Goal: Transaction & Acquisition: Book appointment/travel/reservation

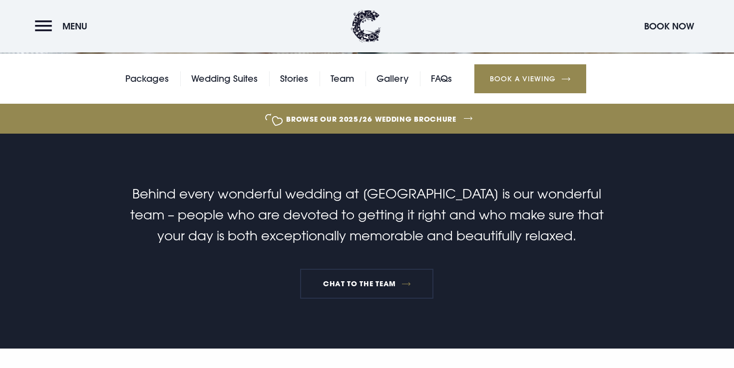
scroll to position [243, 0]
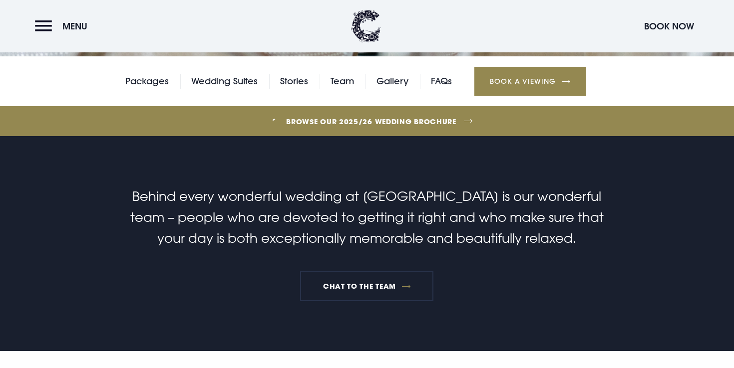
click at [395, 68] on div "Packages Wedding Suites Stories Team Gallery FAQs Book a Viewing" at bounding box center [367, 81] width 734 height 50
click at [395, 82] on link "Gallery" at bounding box center [392, 81] width 32 height 15
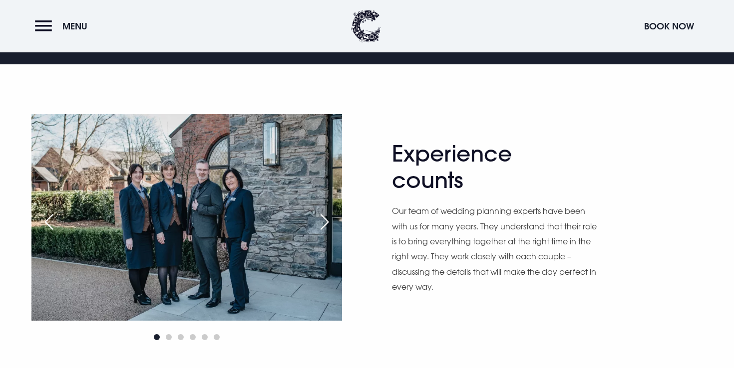
scroll to position [533, 0]
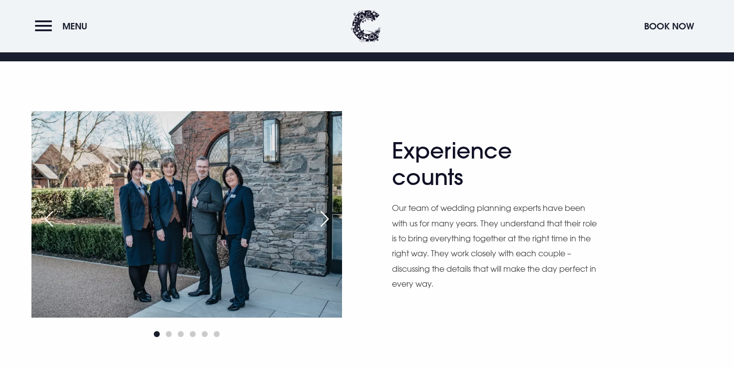
click at [322, 222] on div "Next slide" at bounding box center [324, 219] width 25 height 22
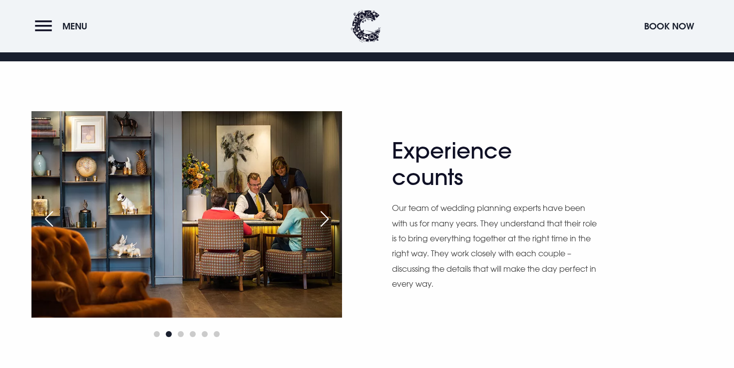
click at [322, 222] on div "Next slide" at bounding box center [324, 219] width 25 height 22
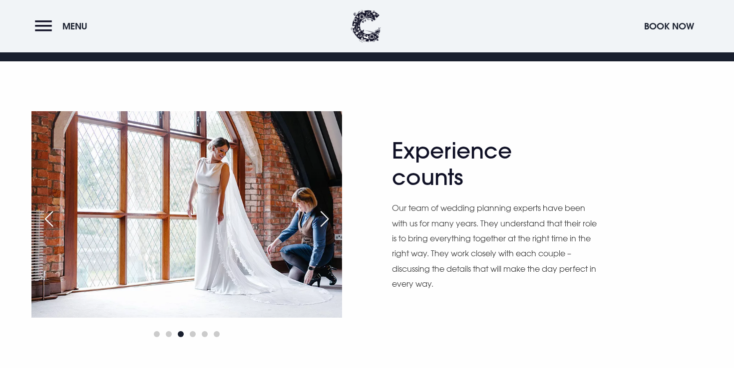
click at [322, 222] on div "Next slide" at bounding box center [324, 219] width 25 height 22
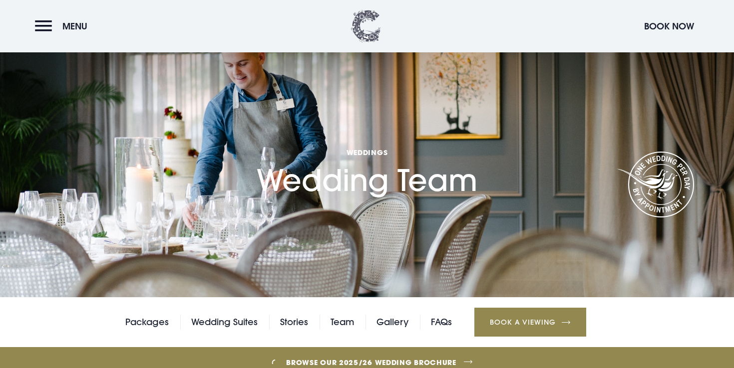
scroll to position [1, 0]
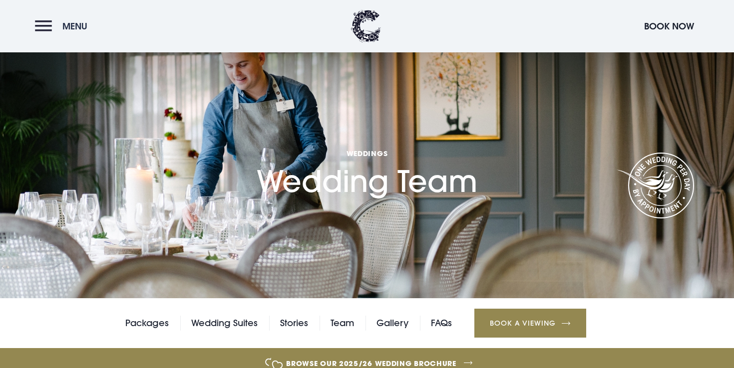
click at [59, 16] on button "Menu" at bounding box center [63, 25] width 57 height 21
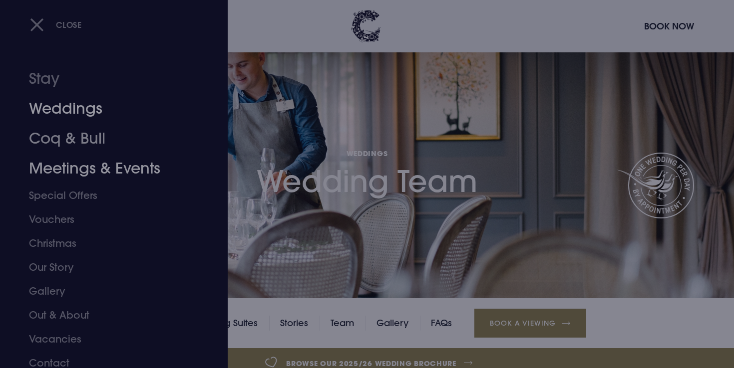
click at [68, 110] on link "Weddings" at bounding box center [108, 109] width 158 height 30
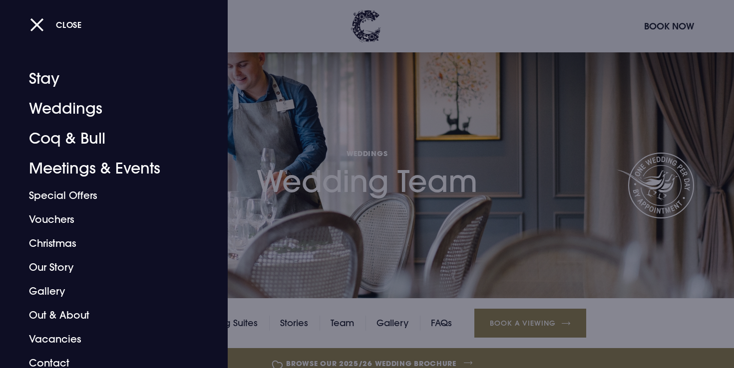
click at [428, 203] on div at bounding box center [367, 184] width 734 height 368
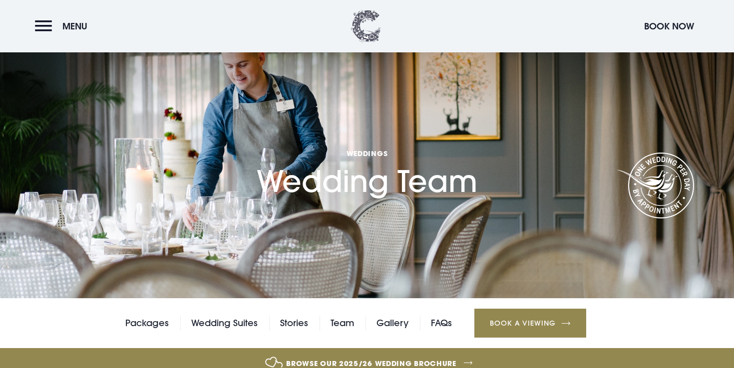
click at [356, 23] on img at bounding box center [366, 26] width 30 height 32
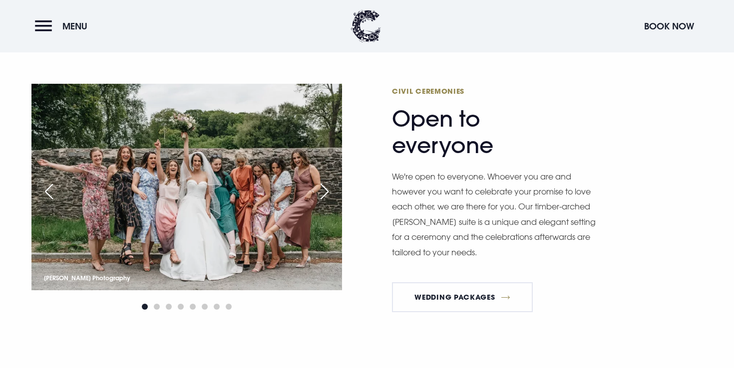
scroll to position [1359, 0]
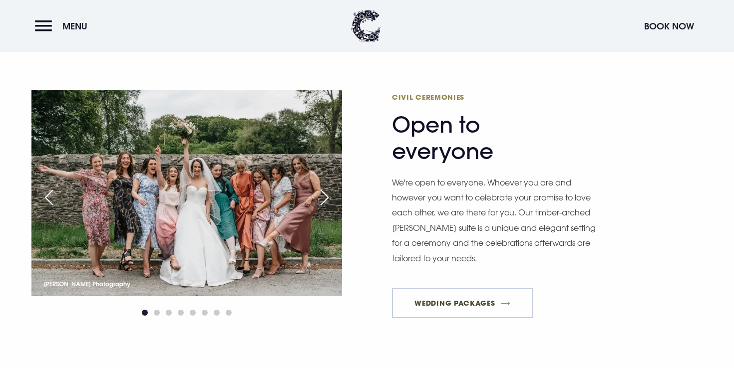
click at [470, 312] on link "Wedding Packages" at bounding box center [462, 304] width 141 height 30
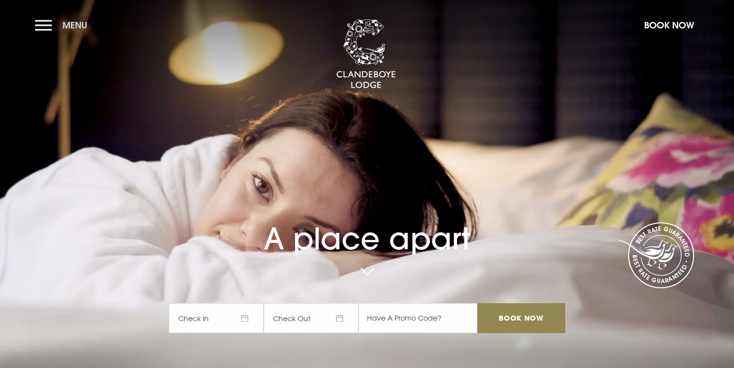
click at [43, 24] on button "Menu" at bounding box center [63, 24] width 57 height 21
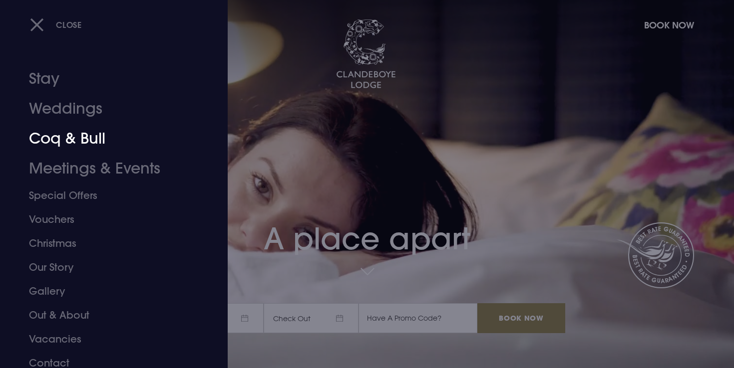
click at [352, 141] on div at bounding box center [367, 184] width 734 height 368
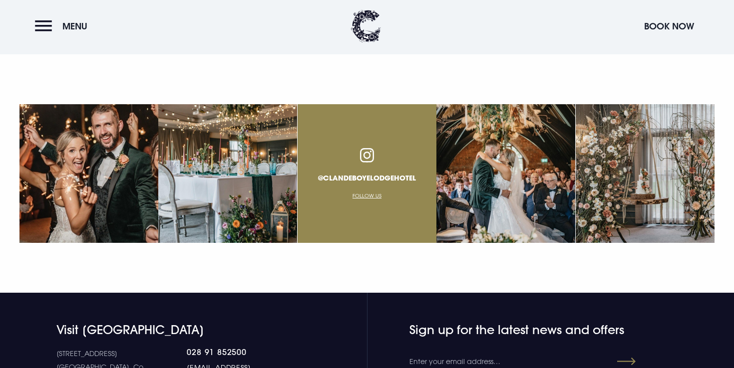
scroll to position [3496, 0]
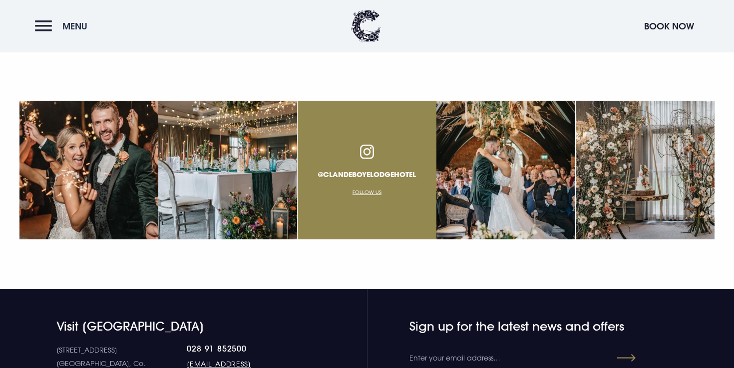
click at [38, 22] on button "Menu" at bounding box center [63, 25] width 57 height 21
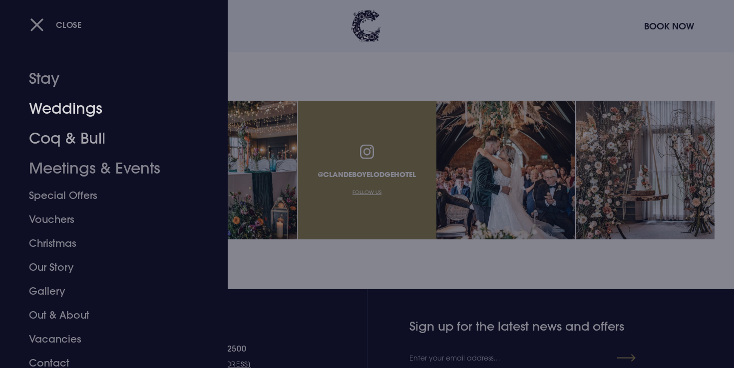
click at [55, 105] on link "Weddings" at bounding box center [108, 109] width 158 height 30
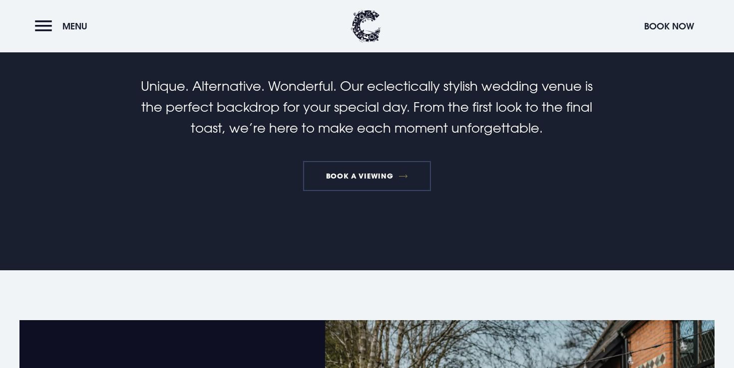
scroll to position [388, 0]
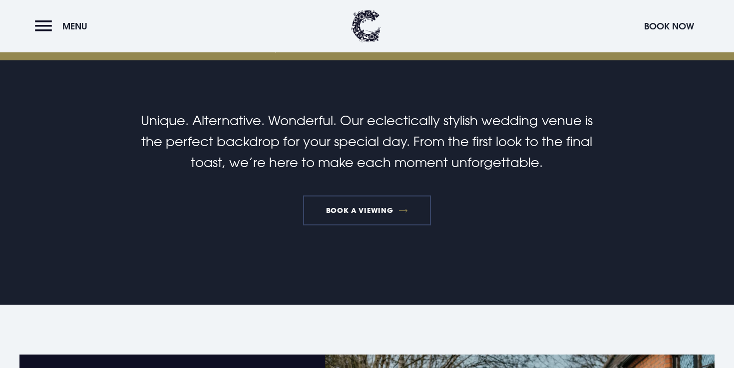
click at [341, 206] on link "Book a viewing" at bounding box center [367, 211] width 128 height 30
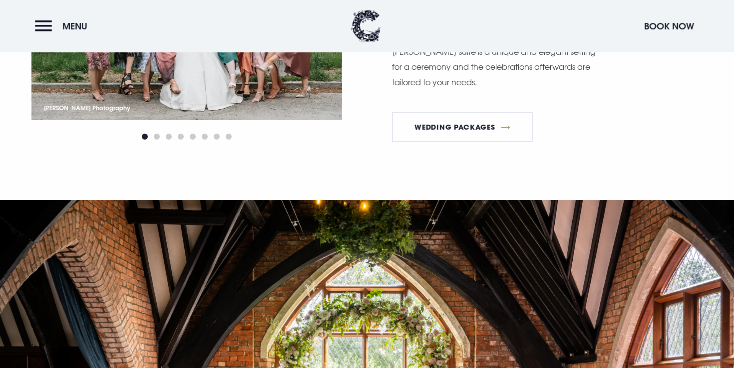
scroll to position [1491, 0]
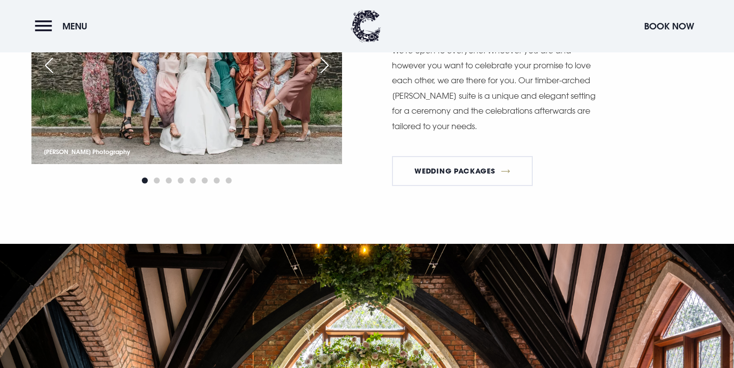
click at [541, 159] on div "Civil Ceremonies Open to everyone We're open to everyone. Whoever you are and h…" at bounding box center [547, 72] width 310 height 244
click at [521, 164] on link "Wedding Packages" at bounding box center [462, 171] width 141 height 30
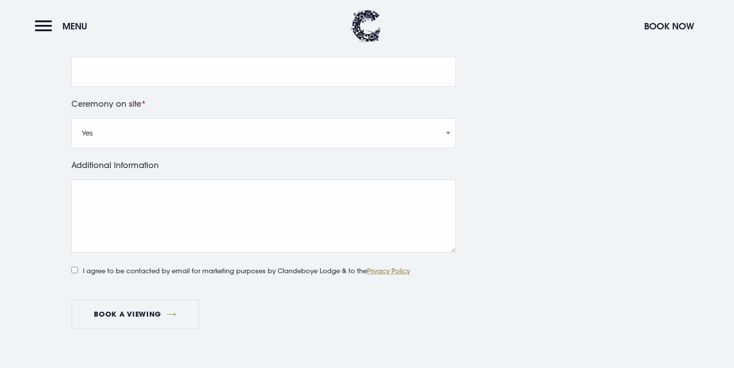
scroll to position [813, 0]
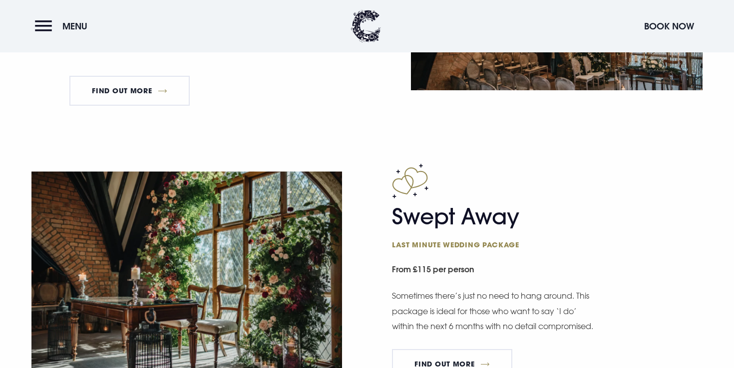
scroll to position [1381, 0]
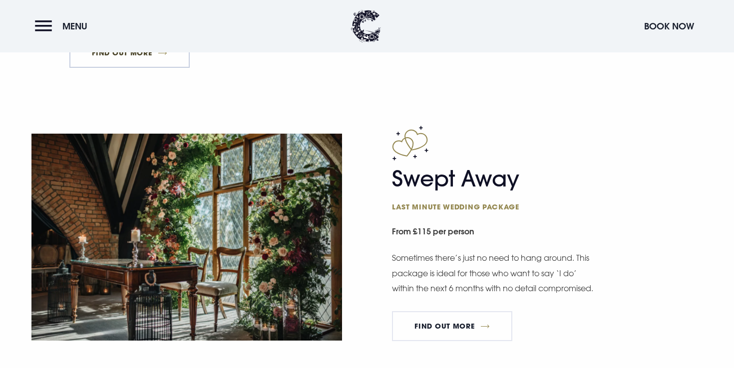
click at [116, 60] on link "FIND OUT MORE" at bounding box center [129, 53] width 120 height 30
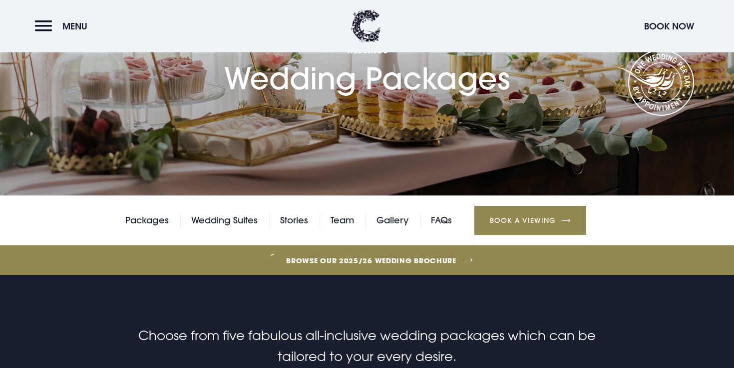
scroll to position [0, 0]
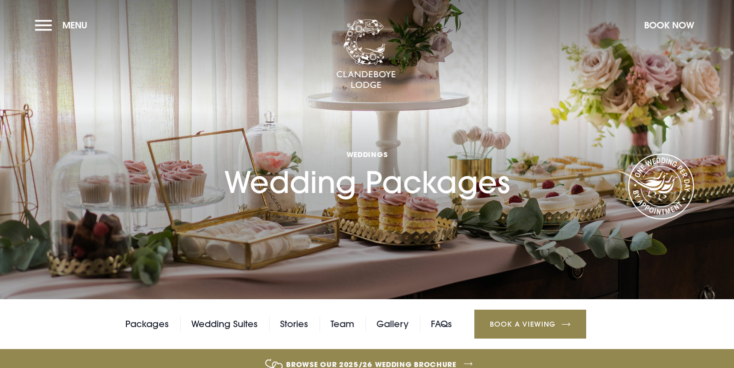
click at [327, 320] on div "Packages Wedding Suites Stories Team Gallery FAQs Book a Viewing" at bounding box center [367, 325] width 734 height 50
click at [347, 325] on link "Team" at bounding box center [341, 324] width 23 height 15
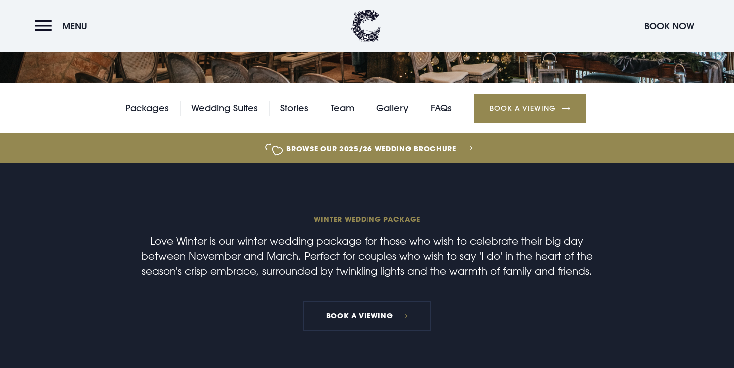
scroll to position [194, 0]
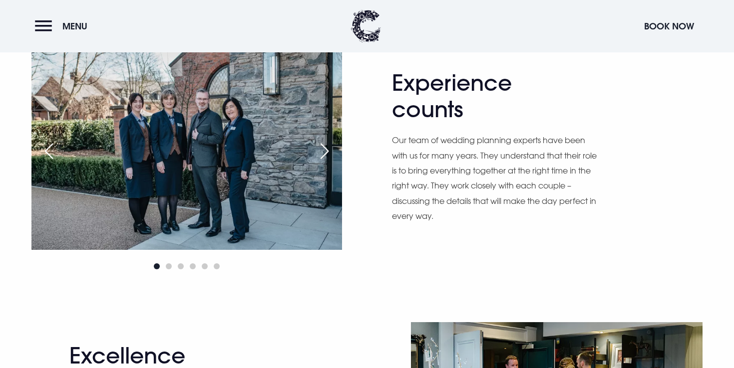
scroll to position [602, 0]
click at [323, 148] on div "Next slide" at bounding box center [324, 151] width 25 height 22
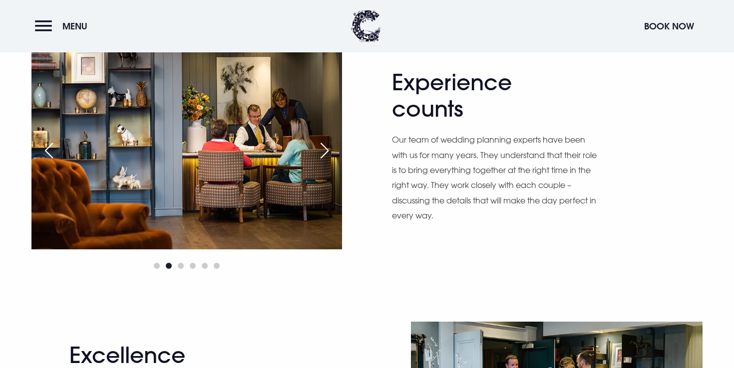
click at [323, 148] on div "Next slide" at bounding box center [324, 151] width 25 height 22
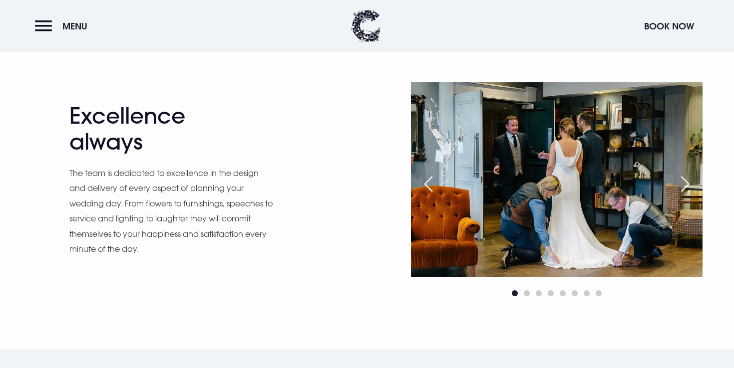
scroll to position [843, 0]
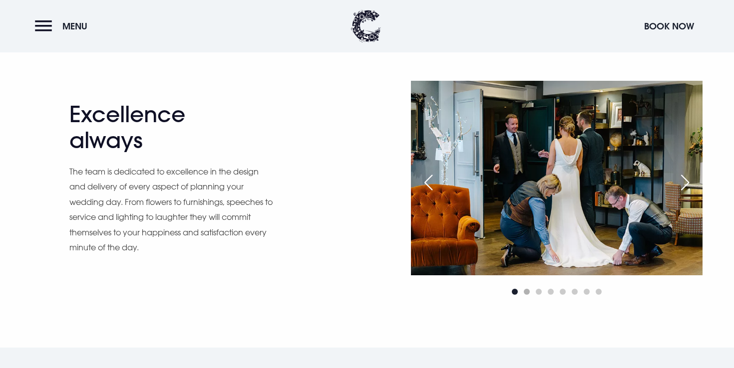
click at [526, 292] on span "Go to slide 2" at bounding box center [527, 292] width 6 height 6
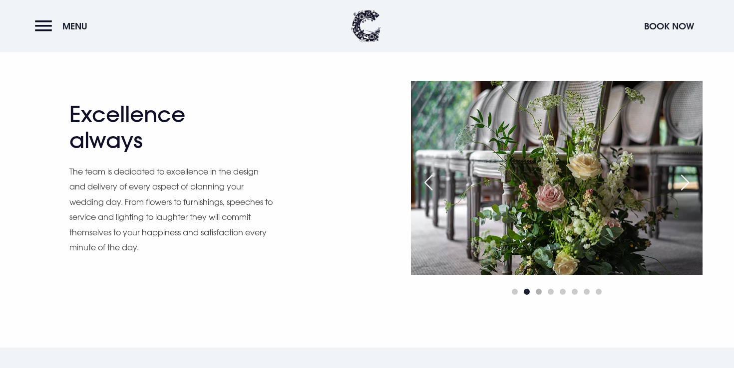
click at [537, 292] on span "Go to slide 3" at bounding box center [539, 292] width 6 height 6
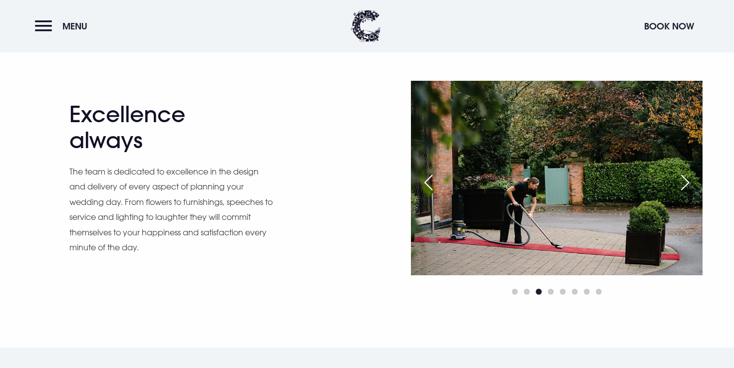
click at [561, 298] on div "Excellence always The team is dedicated to excellence in the design and deliver…" at bounding box center [367, 214] width 734 height 267
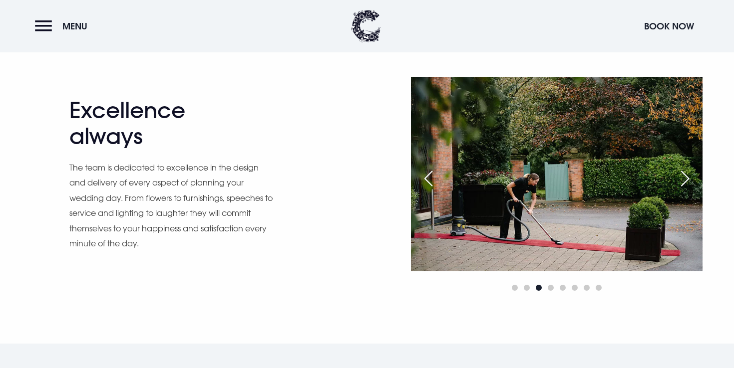
click at [555, 287] on div at bounding box center [557, 288] width 292 height 12
click at [556, 288] on div at bounding box center [557, 288] width 292 height 12
click at [560, 288] on span "Go to slide 5" at bounding box center [563, 288] width 6 height 6
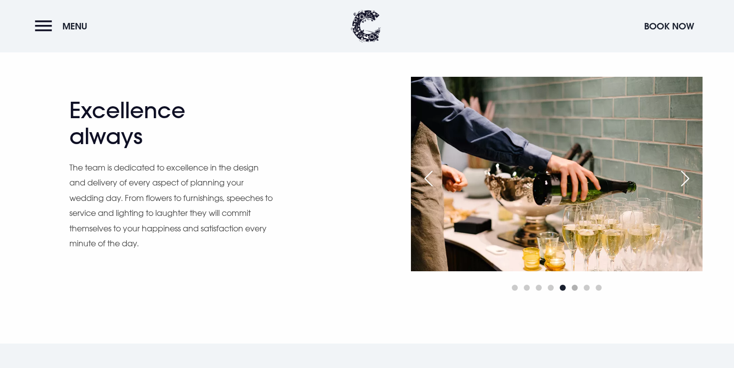
click at [577, 288] on span "Go to slide 6" at bounding box center [575, 288] width 6 height 6
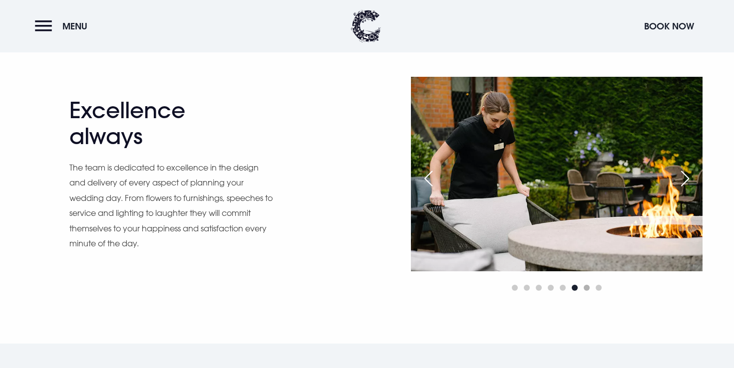
click at [588, 288] on span "Go to slide 7" at bounding box center [587, 288] width 6 height 6
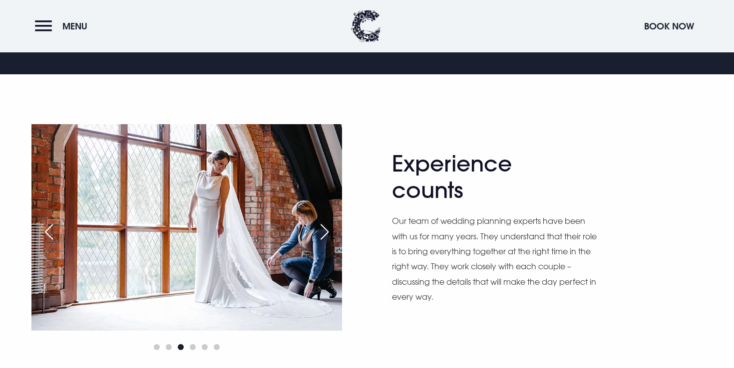
scroll to position [514, 0]
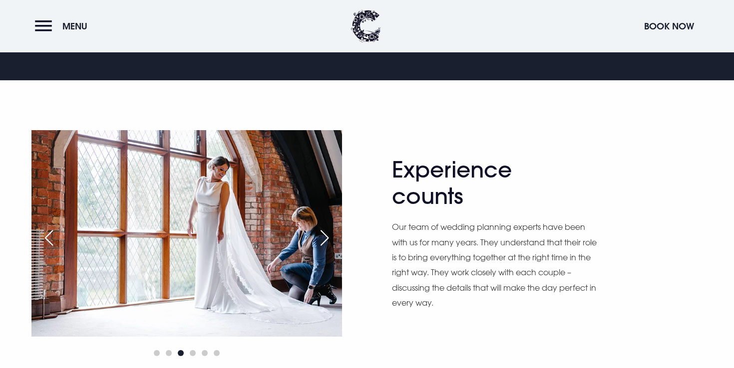
click at [327, 237] on div "Next slide" at bounding box center [324, 238] width 25 height 22
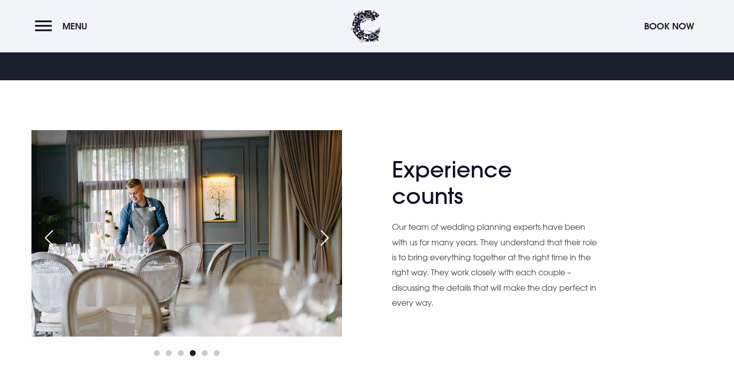
click at [327, 237] on div "Next slide" at bounding box center [324, 238] width 25 height 22
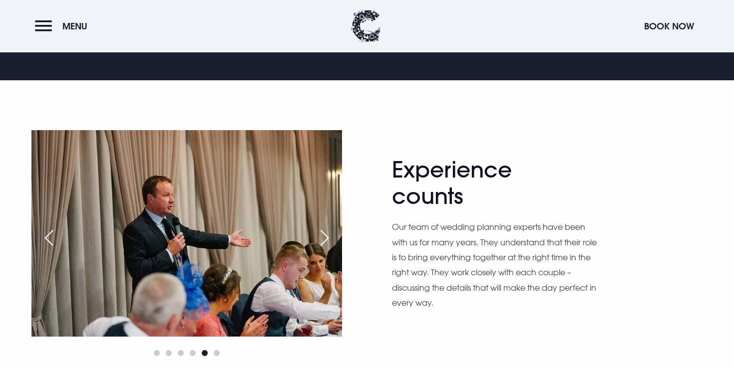
click at [327, 237] on div "Next slide" at bounding box center [324, 238] width 25 height 22
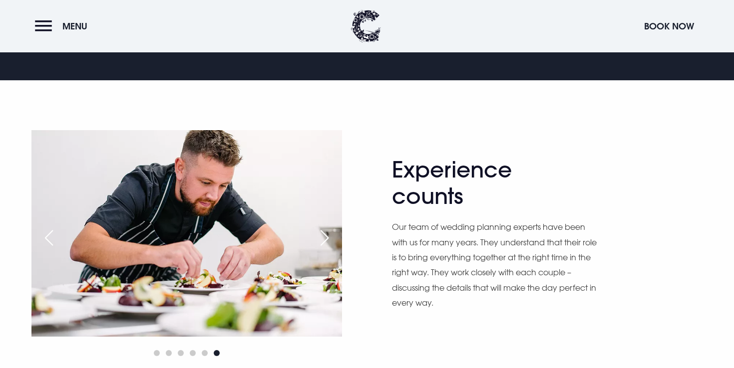
click at [327, 237] on div "Next slide" at bounding box center [324, 238] width 25 height 22
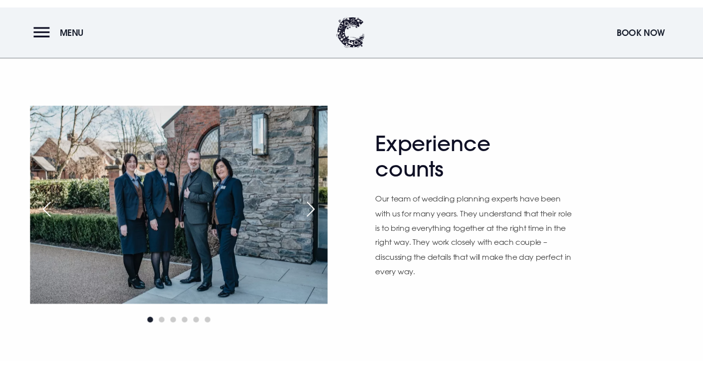
scroll to position [550, 0]
